Goal: Information Seeking & Learning: Learn about a topic

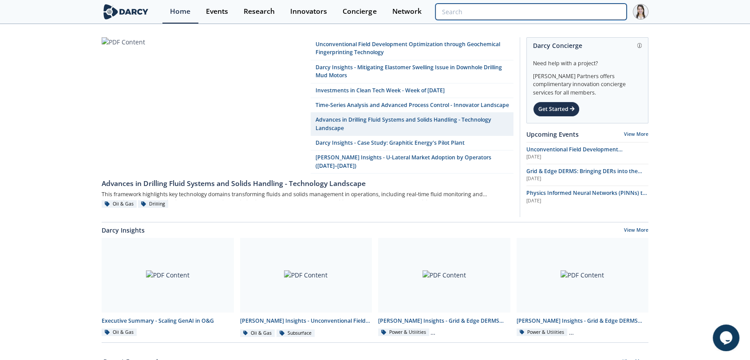
click at [589, 15] on input "search" at bounding box center [530, 12] width 191 height 16
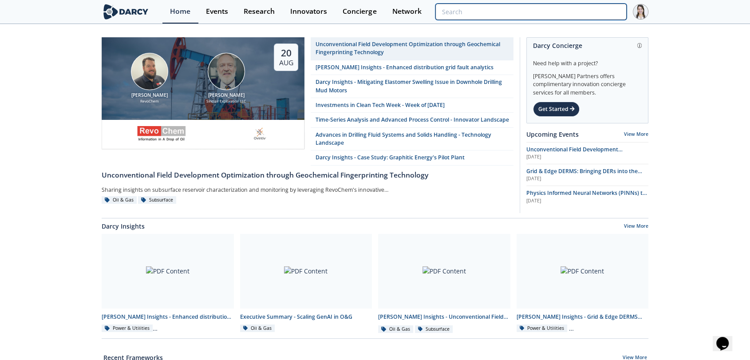
click at [561, 11] on input "search" at bounding box center [530, 12] width 191 height 16
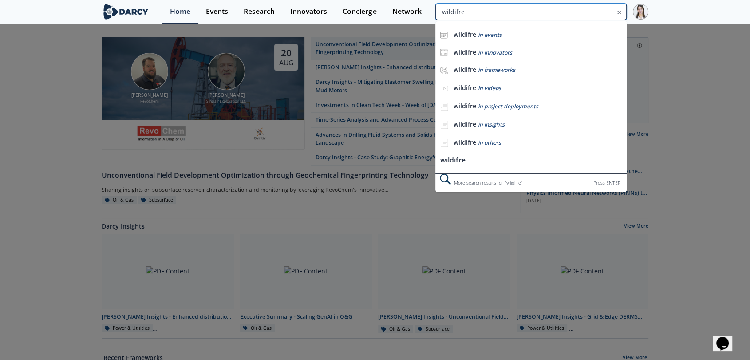
type input "wildifre"
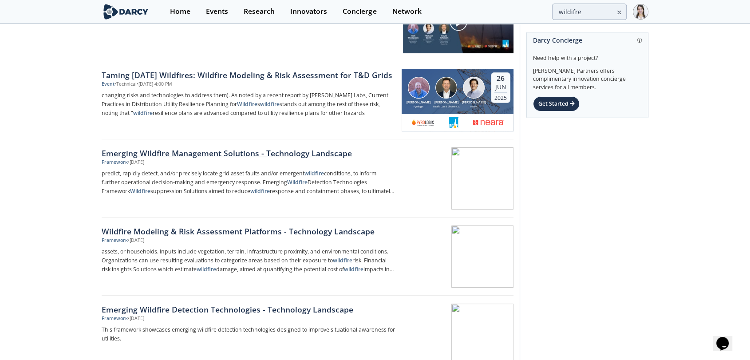
scroll to position [197, 0]
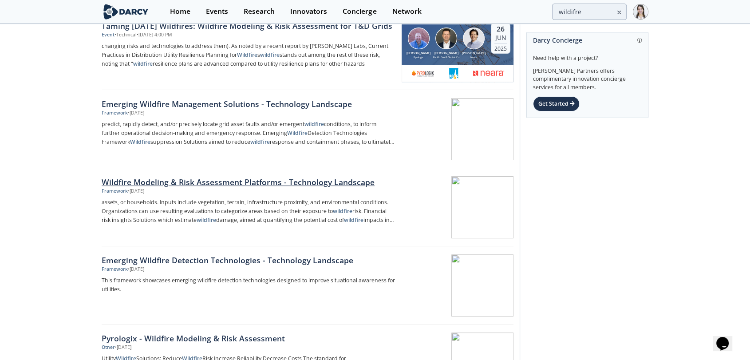
click at [245, 186] on div "Wildfire Modeling & Risk Assessment Platforms - Technology Landscape" at bounding box center [249, 182] width 294 height 12
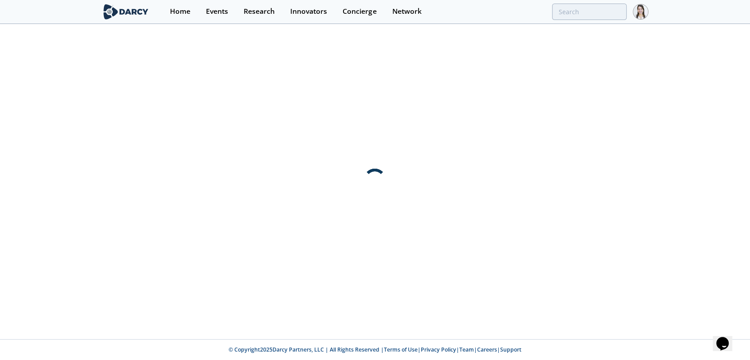
scroll to position [0, 0]
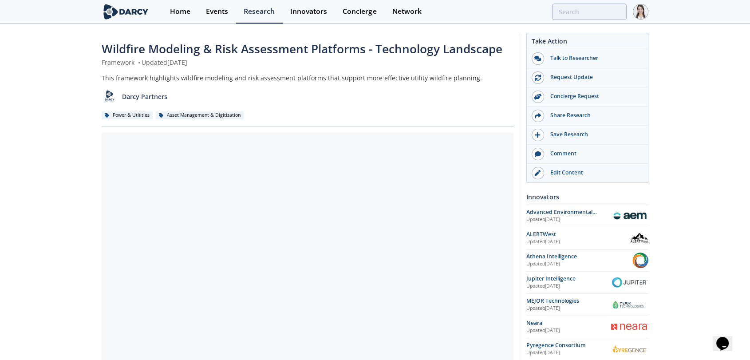
click at [105, 75] on div "This framework highlights wildfire modeling and risk assessment platforms that …" at bounding box center [308, 77] width 412 height 9
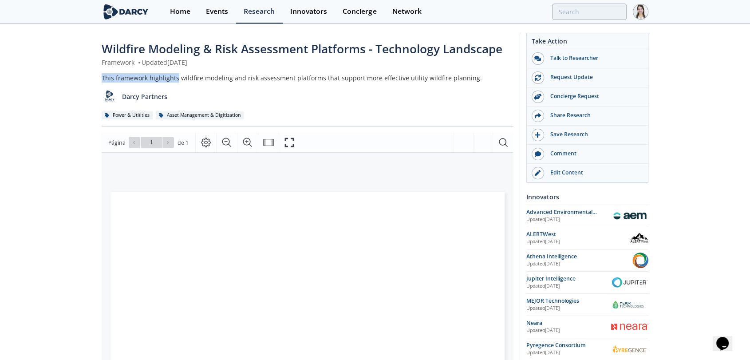
drag, startPoint x: 97, startPoint y: 76, endPoint x: 175, endPoint y: 80, distance: 78.7
click at [175, 80] on div "Wildfire Modeling & Risk Assessment Platforms - Technology Landscape Framework …" at bounding box center [375, 337] width 750 height 625
copy div "This framework highlights"
click at [194, 13] on link "Home" at bounding box center [180, 12] width 36 height 24
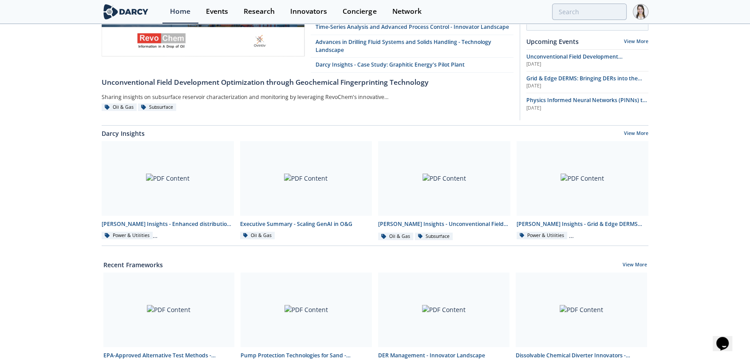
scroll to position [95, 0]
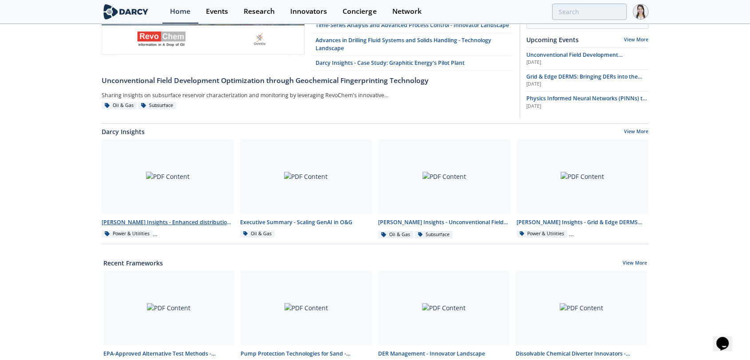
click at [169, 211] on div at bounding box center [168, 176] width 132 height 75
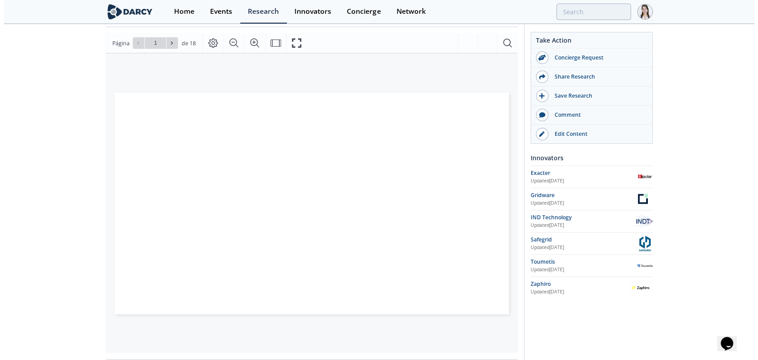
scroll to position [110, 0]
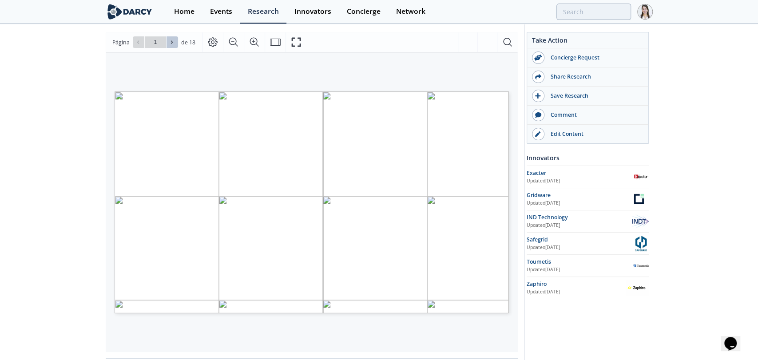
click at [170, 46] on button at bounding box center [172, 42] width 12 height 12
type input "2"
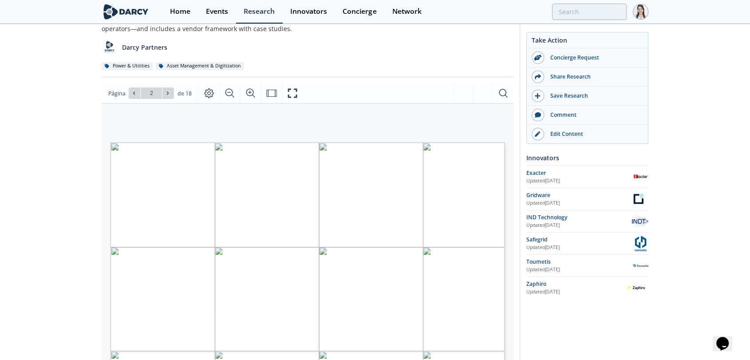
scroll to position [0, 0]
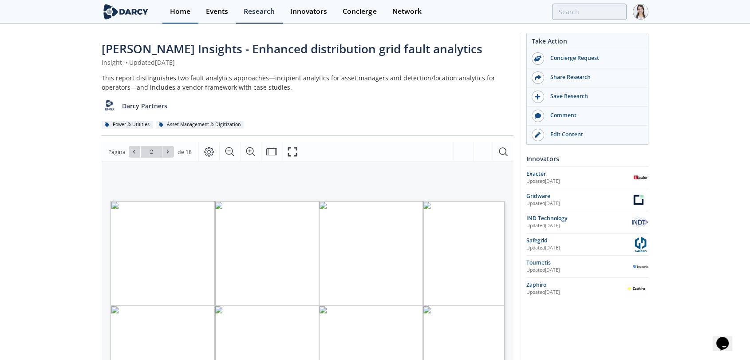
click at [177, 16] on link "Home" at bounding box center [180, 12] width 36 height 24
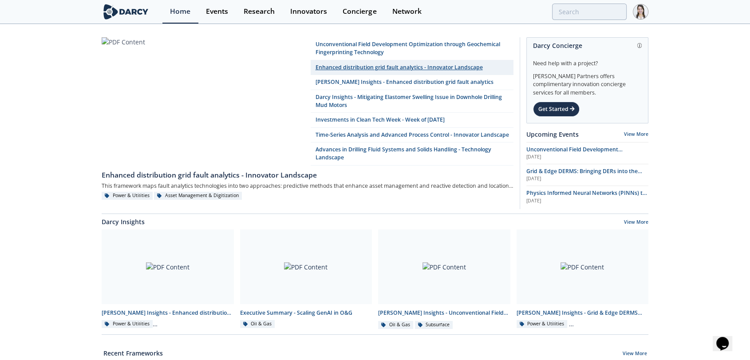
click at [348, 66] on link "Enhanced distribution grid fault analytics - Innovator Landscape" at bounding box center [412, 67] width 203 height 15
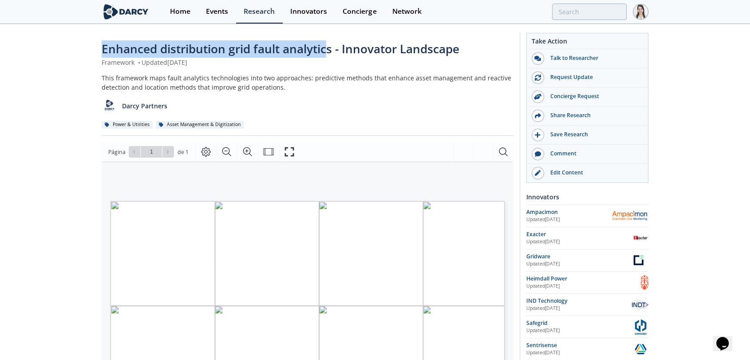
drag, startPoint x: 329, startPoint y: 54, endPoint x: 98, endPoint y: 50, distance: 231.3
click at [98, 50] on div "Enhanced distribution grid fault analytics - Innovator Landscape Framework • Up…" at bounding box center [375, 342] width 750 height 634
copy span "Enhanced distribution grid fault analytic"
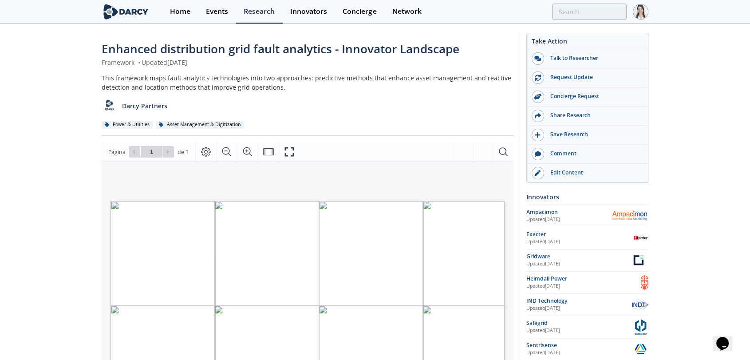
click at [66, 257] on div "Enhanced distribution grid fault analytics - Innovator Landscape Framework • Up…" at bounding box center [375, 342] width 750 height 634
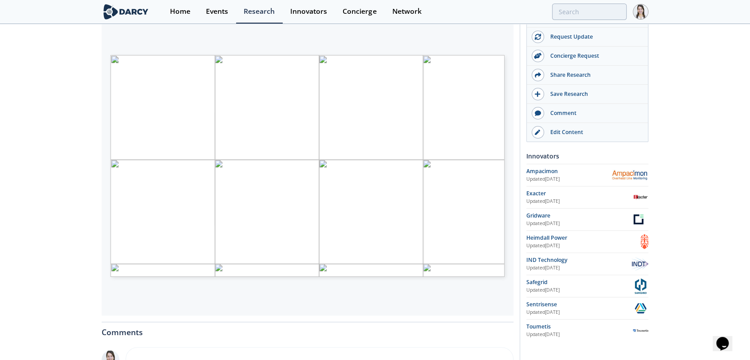
scroll to position [148, 0]
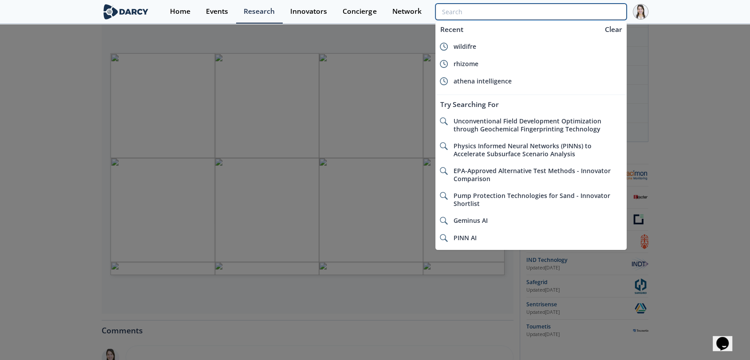
click at [568, 14] on input "search" at bounding box center [530, 12] width 191 height 16
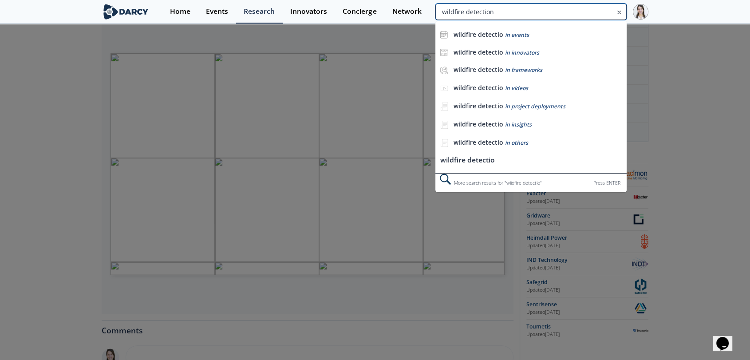
type input "wildfire detection"
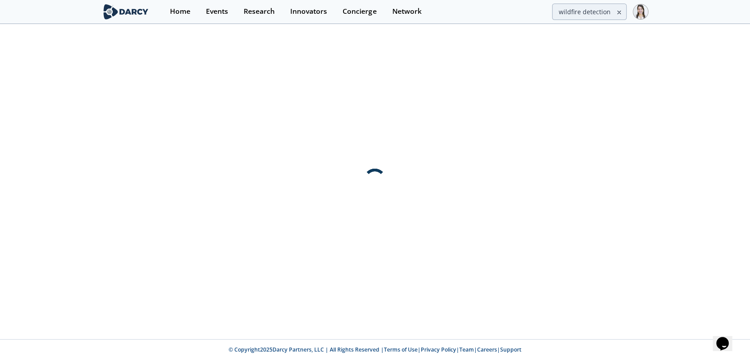
scroll to position [0, 0]
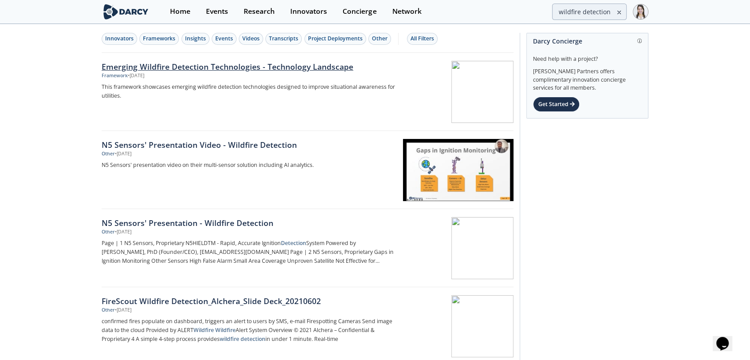
click at [218, 68] on div "Emerging Wildfire Detection Technologies - Technology Landscape" at bounding box center [249, 67] width 294 height 12
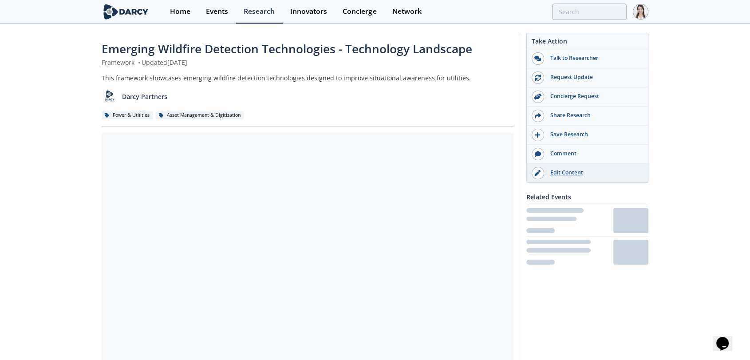
click at [568, 175] on div "Edit Content" at bounding box center [593, 173] width 99 height 8
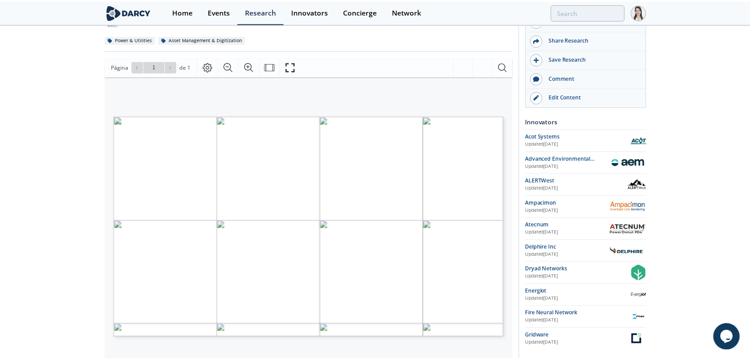
scroll to position [148, 0]
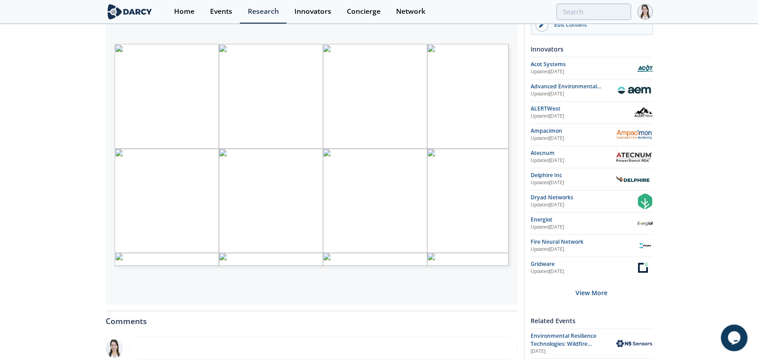
drag, startPoint x: 368, startPoint y: 235, endPoint x: 444, endPoint y: 174, distance: 96.6
click at [368, 234] on span "nalytic" at bounding box center [365, 234] width 15 height 4
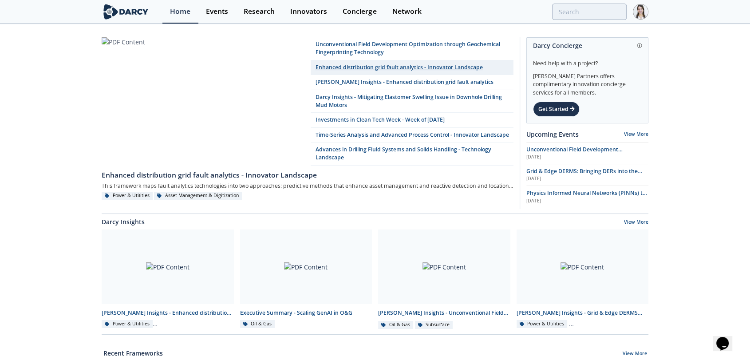
click at [345, 68] on link "Enhanced distribution grid fault analytics - Innovator Landscape" at bounding box center [412, 67] width 203 height 15
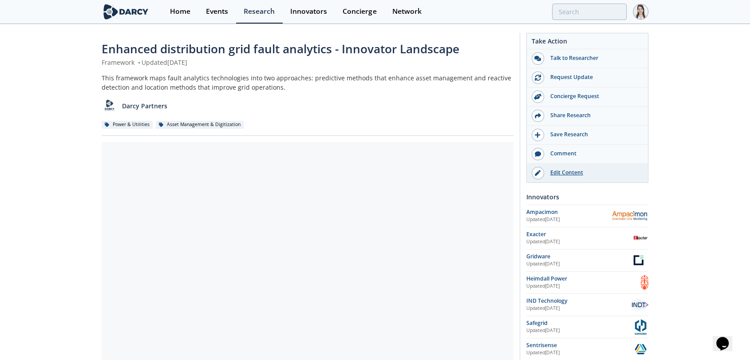
click at [564, 176] on div "Edit Content" at bounding box center [593, 173] width 99 height 8
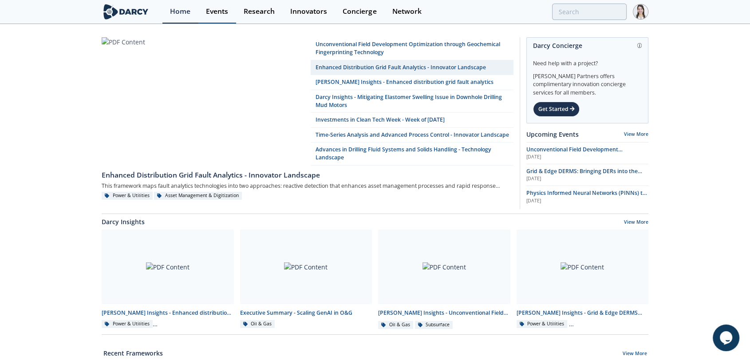
click at [214, 17] on link "Events" at bounding box center [217, 12] width 38 height 24
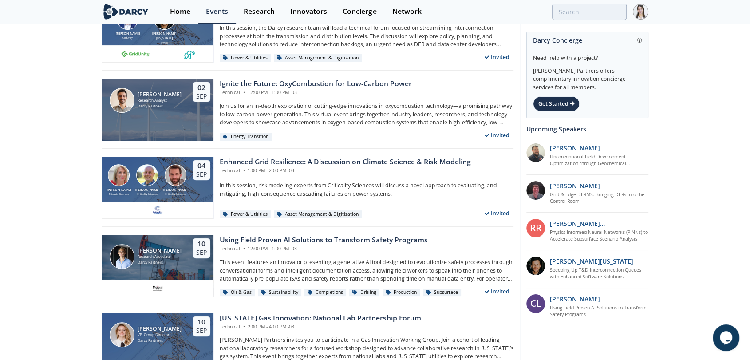
scroll to position [345, 0]
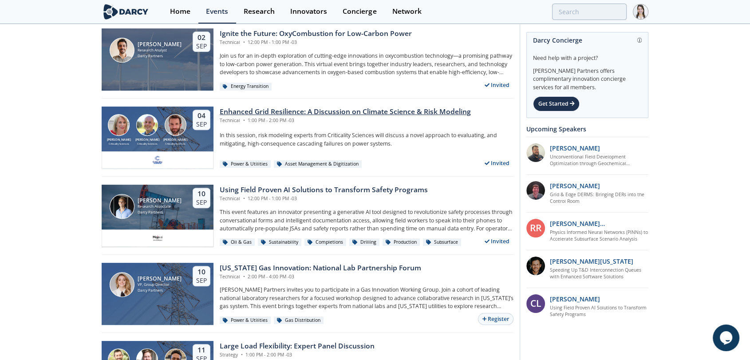
click at [277, 118] on div "Technical • 1:00 PM - 2:00 PM -03" at bounding box center [345, 120] width 251 height 7
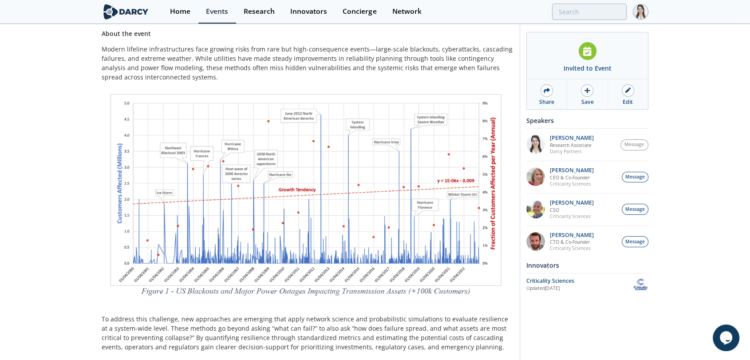
scroll to position [148, 0]
